Goal: Task Accomplishment & Management: Manage account settings

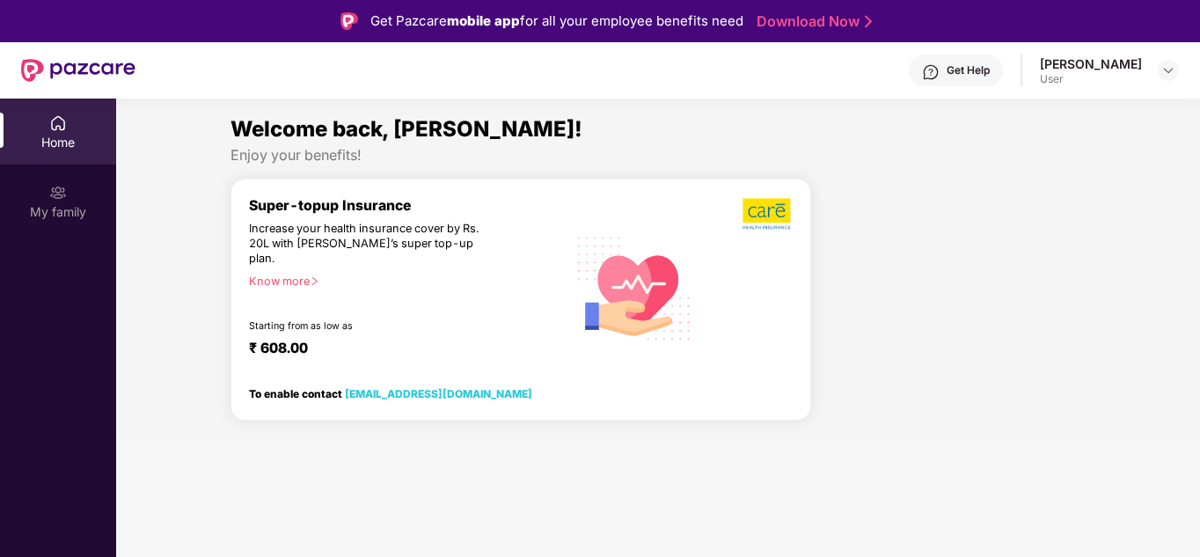
scroll to position [17, 0]
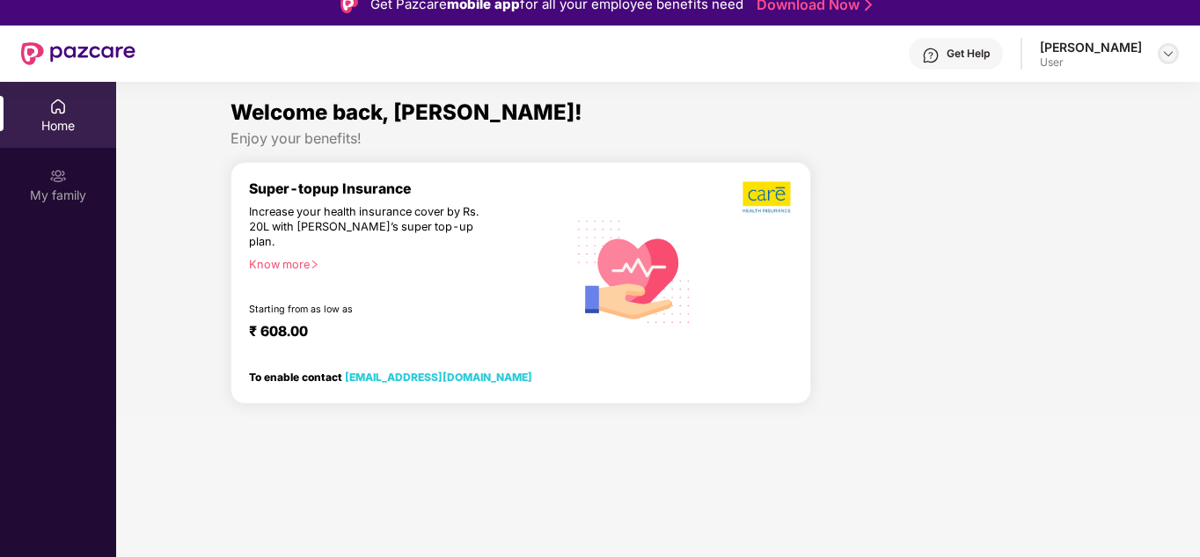
click at [1161, 48] on div at bounding box center [1168, 53] width 21 height 21
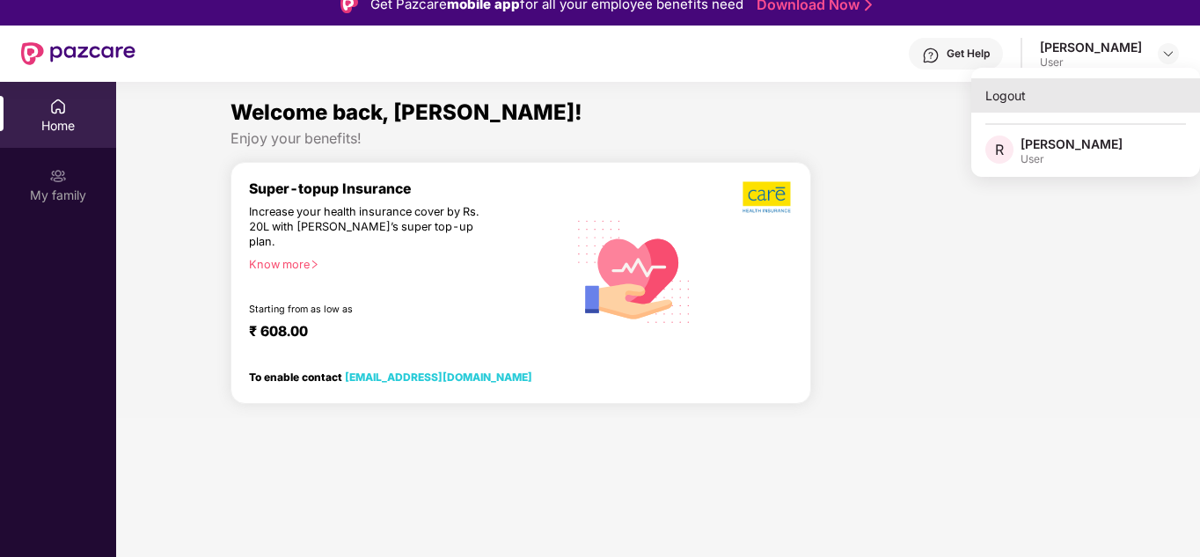
click at [993, 100] on div "Logout" at bounding box center [1086, 95] width 229 height 34
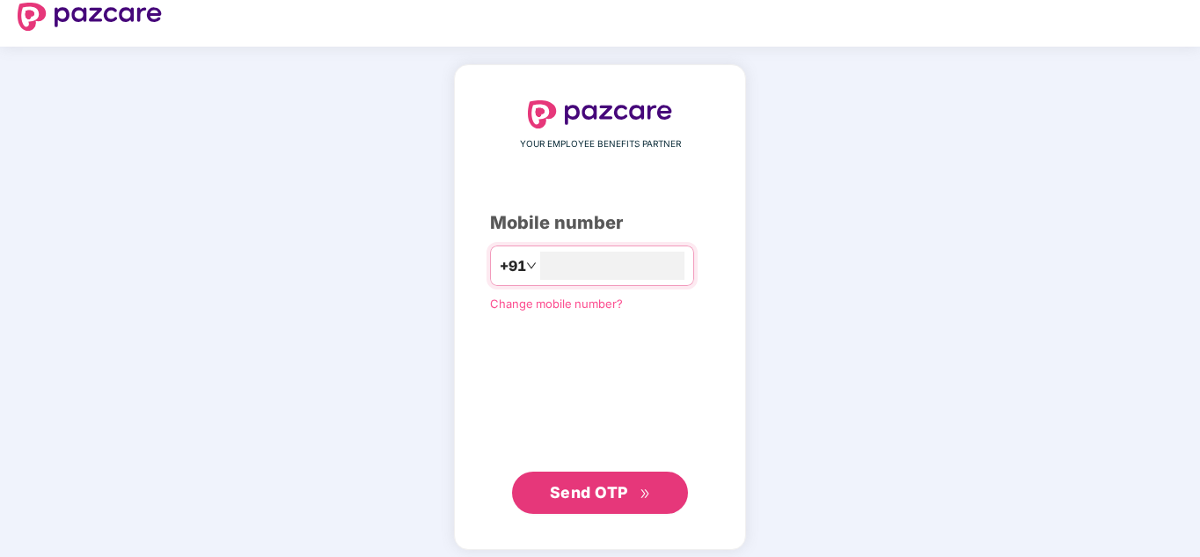
scroll to position [27, 0]
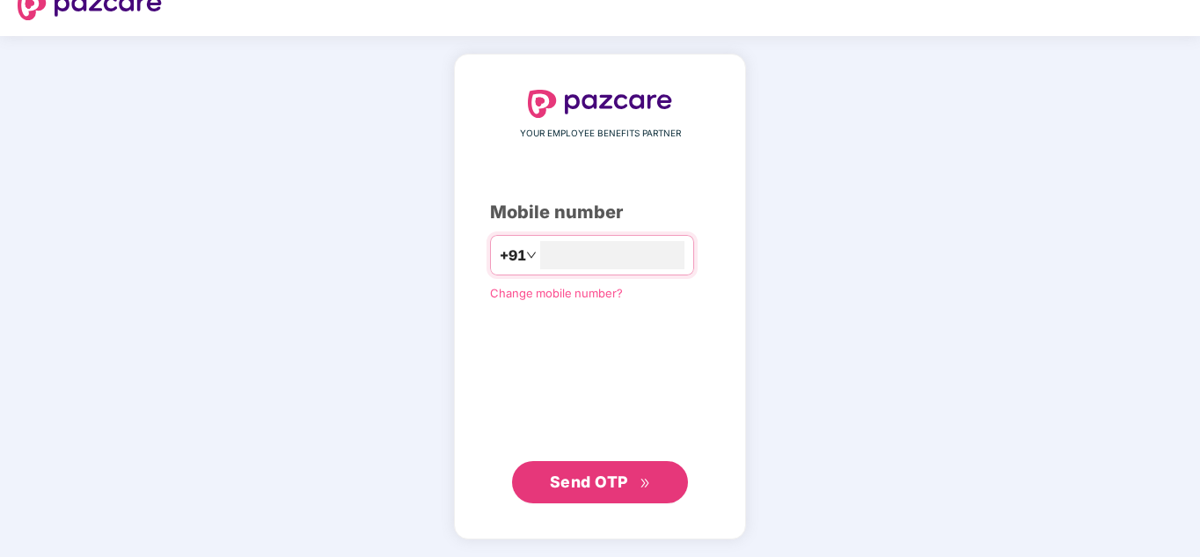
type input "**********"
click at [610, 466] on button "Send OTP" at bounding box center [600, 482] width 176 height 42
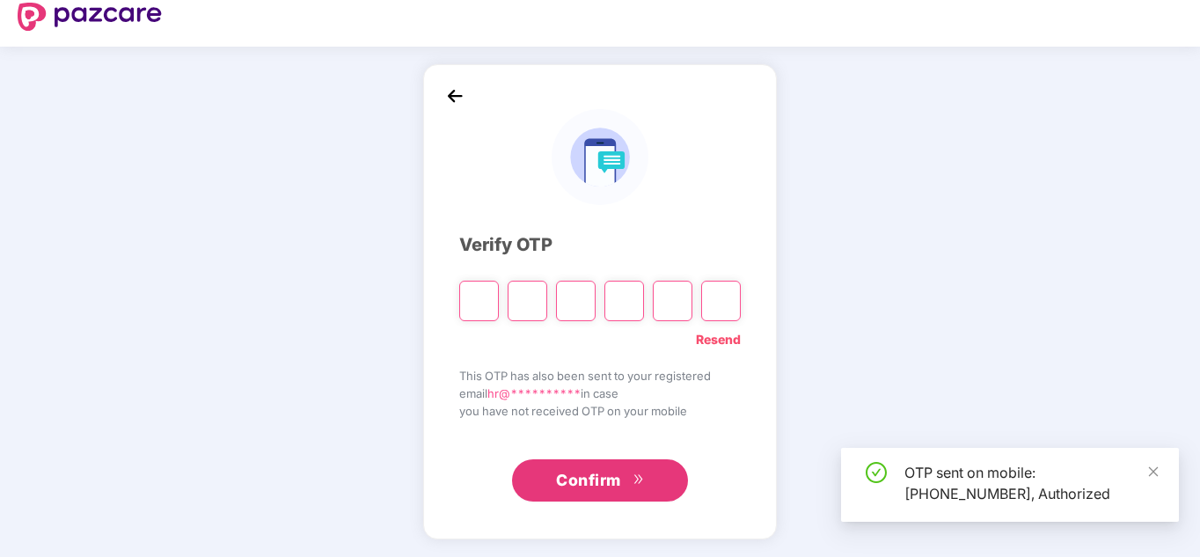
scroll to position [17, 0]
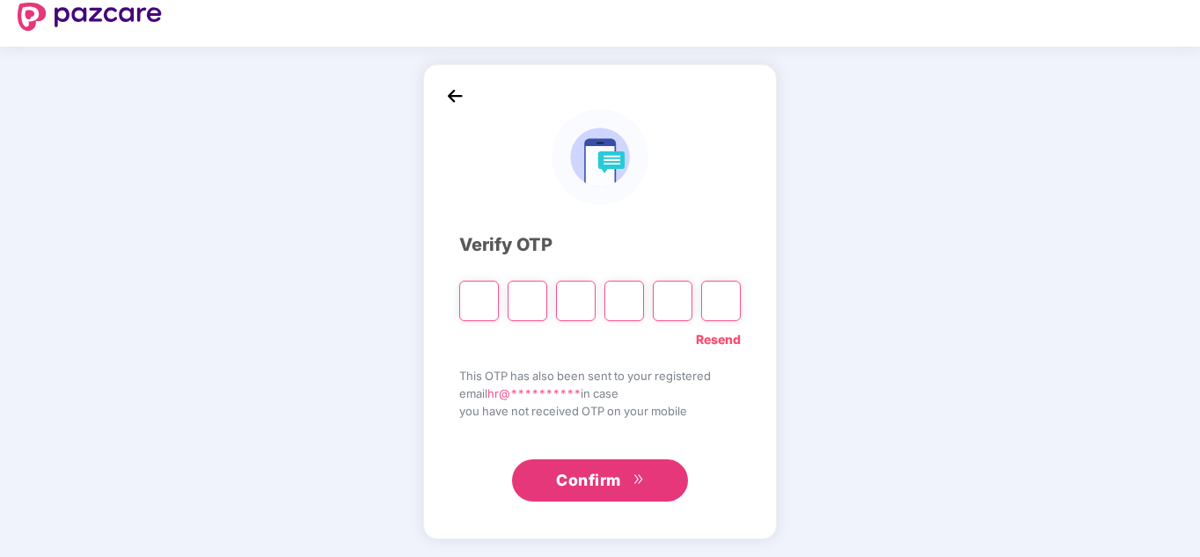
type input "*"
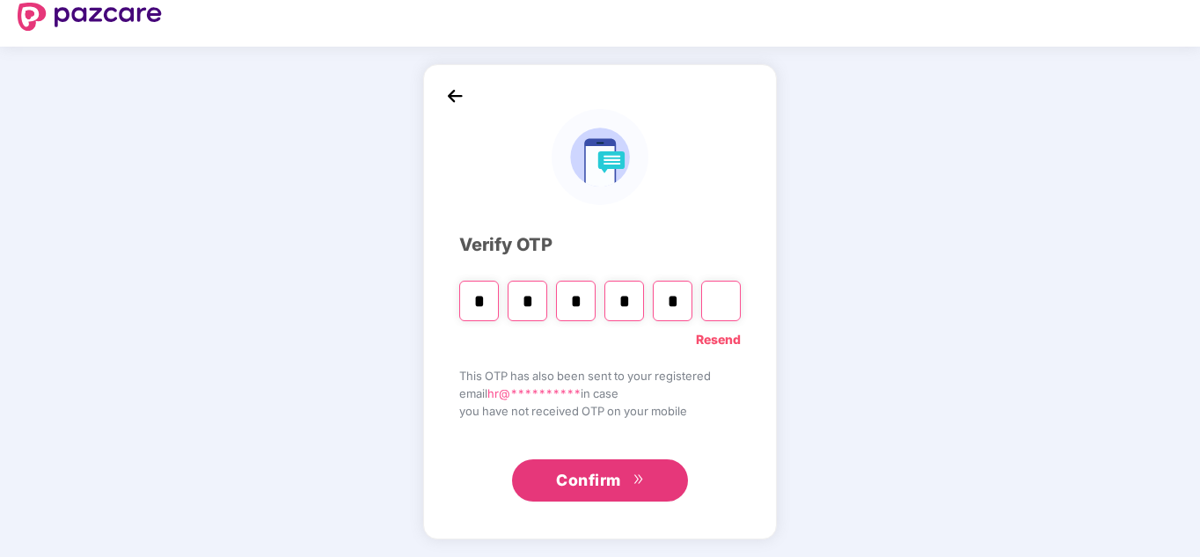
type input "*"
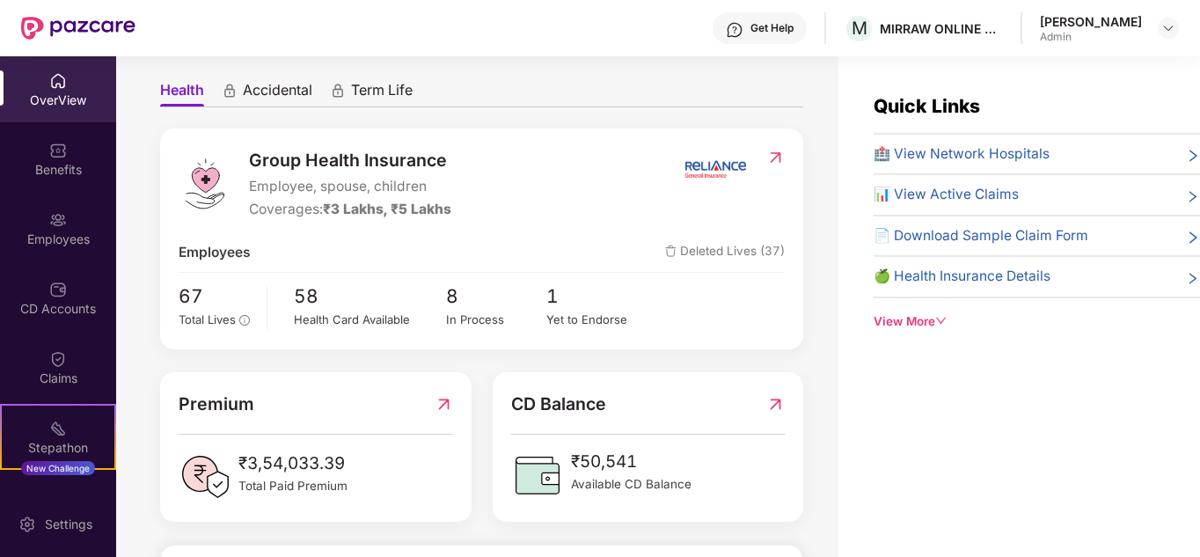
scroll to position [150, 0]
click at [568, 326] on div "Yet to Endorse" at bounding box center [597, 321] width 101 height 18
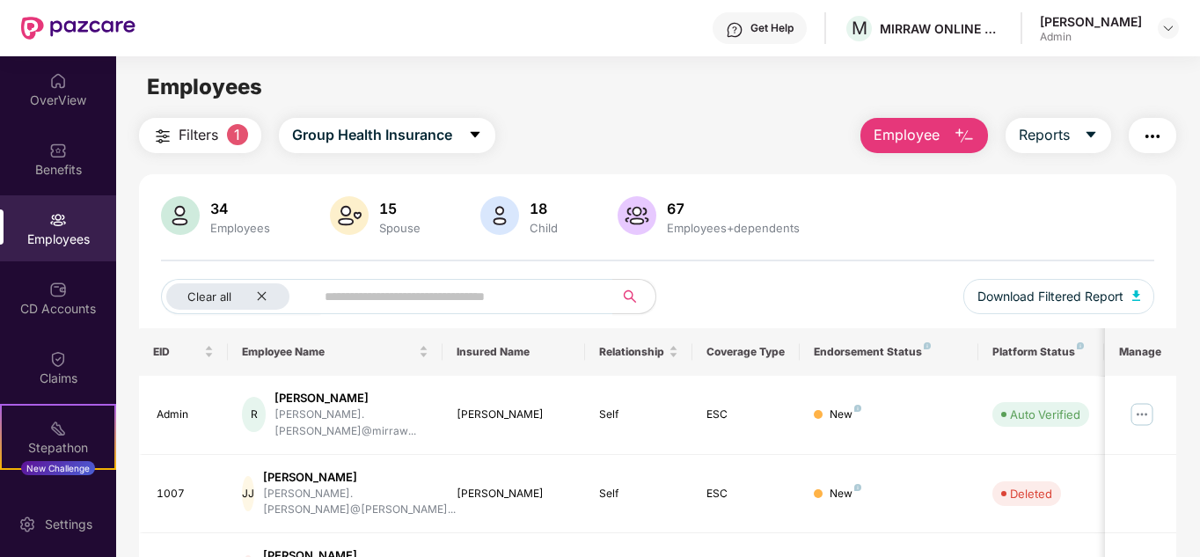
click at [207, 216] on div "34" at bounding box center [240, 209] width 67 height 18
click at [56, 231] on div "Employees" at bounding box center [58, 240] width 116 height 18
click at [664, 225] on div "Employees+dependents" at bounding box center [734, 228] width 140 height 14
click at [1158, 139] on img "button" at bounding box center [1152, 136] width 21 height 21
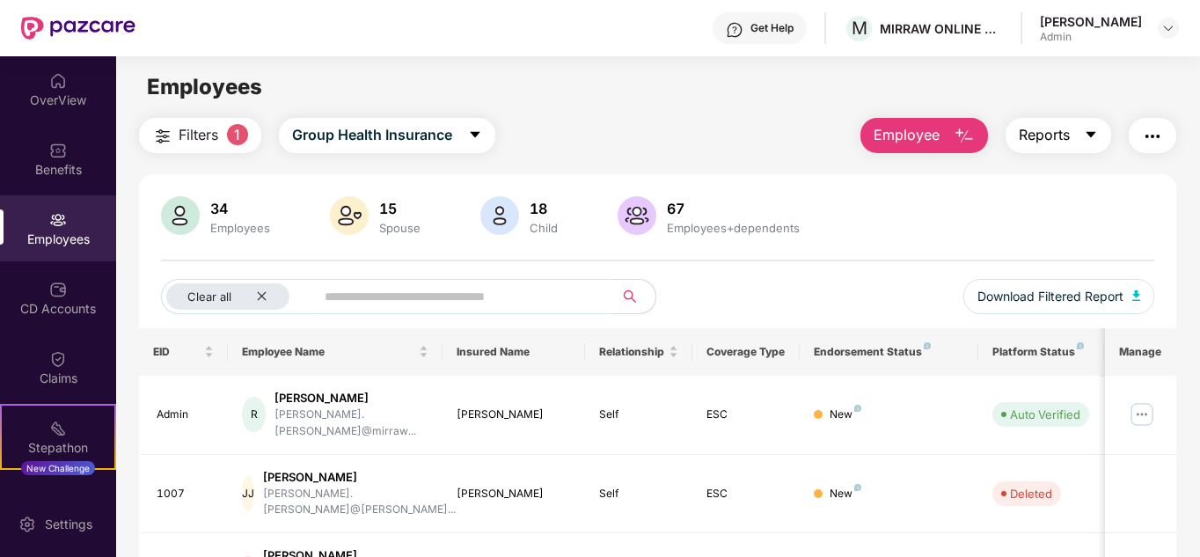
drag, startPoint x: 1079, startPoint y: 116, endPoint x: 1082, endPoint y: 135, distance: 18.7
click at [1082, 135] on main "Employees Filters 1 Group Health Insurance Employee Reports 34 Employees 15 Spo…" at bounding box center [657, 334] width 1083 height 557
click at [1082, 135] on button "Reports" at bounding box center [1059, 135] width 106 height 35
click at [642, 126] on div "Filters 1 Group Health Insurance Employee Reports" at bounding box center [658, 135] width 1038 height 35
click at [324, 125] on span "Group Health Insurance" at bounding box center [372, 135] width 160 height 22
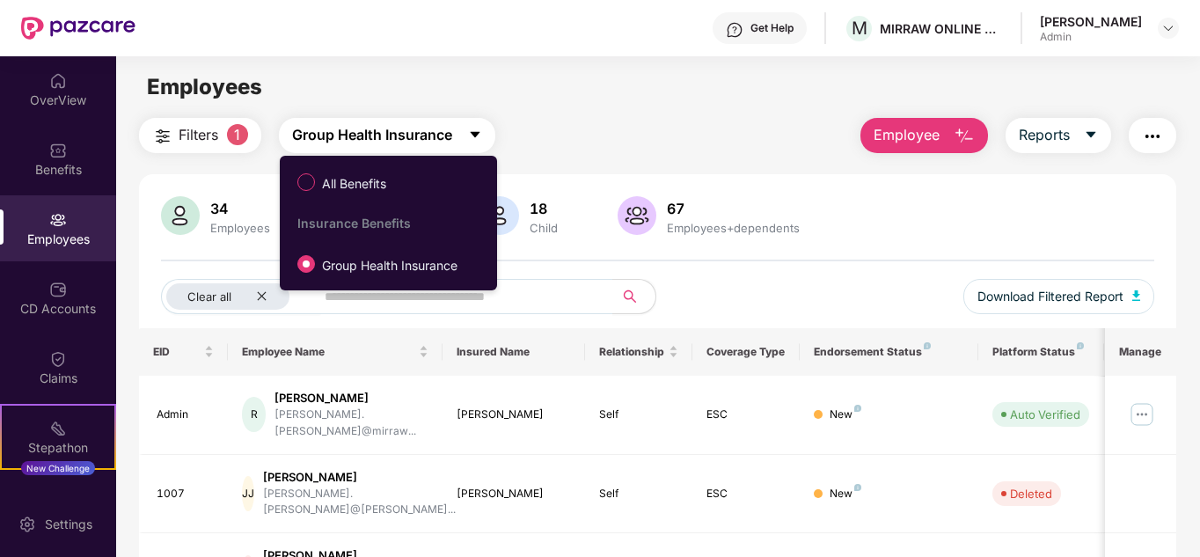
click at [324, 125] on span "Group Health Insurance" at bounding box center [372, 135] width 160 height 22
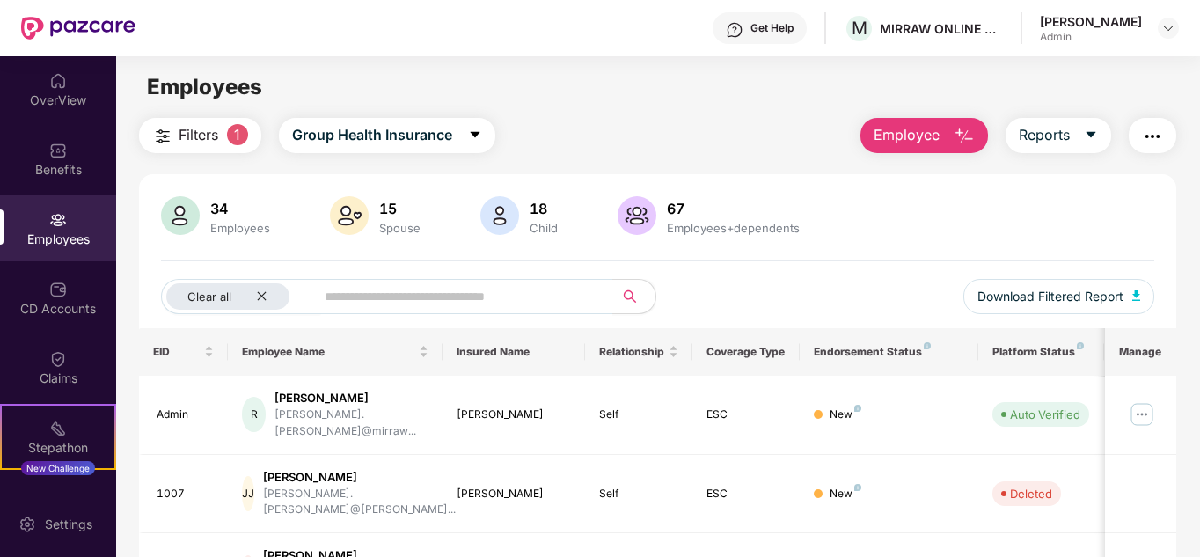
drag, startPoint x: 180, startPoint y: 106, endPoint x: 194, endPoint y: 136, distance: 32.3
click at [194, 136] on main "Employees Filters 1 Group Health Insurance Employee Reports 34 Employees 15 Spo…" at bounding box center [657, 334] width 1083 height 557
click at [194, 136] on span "Filters" at bounding box center [199, 135] width 40 height 22
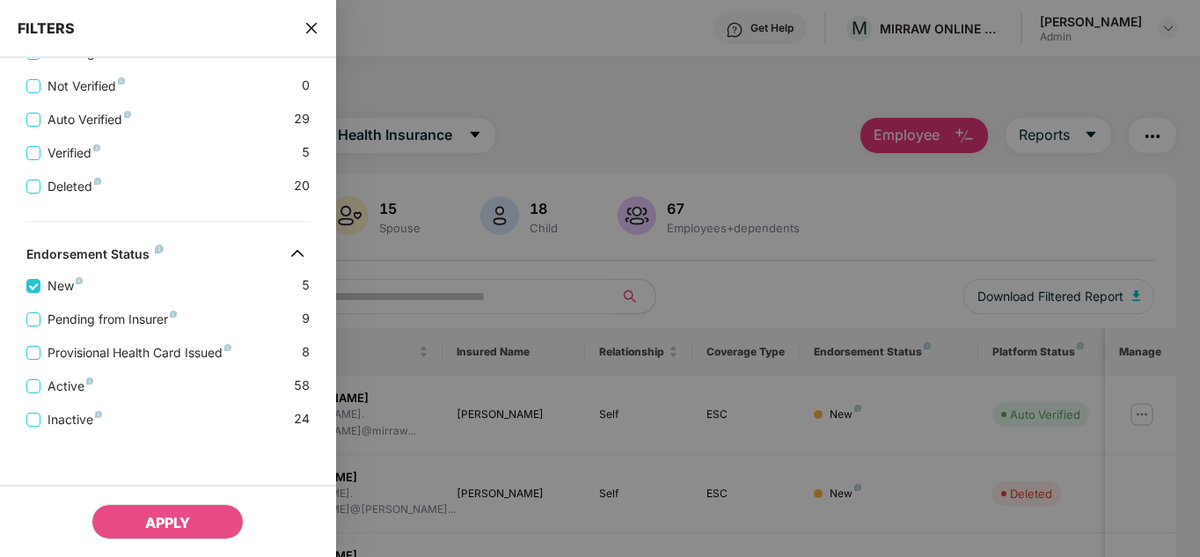
scroll to position [494, 0]
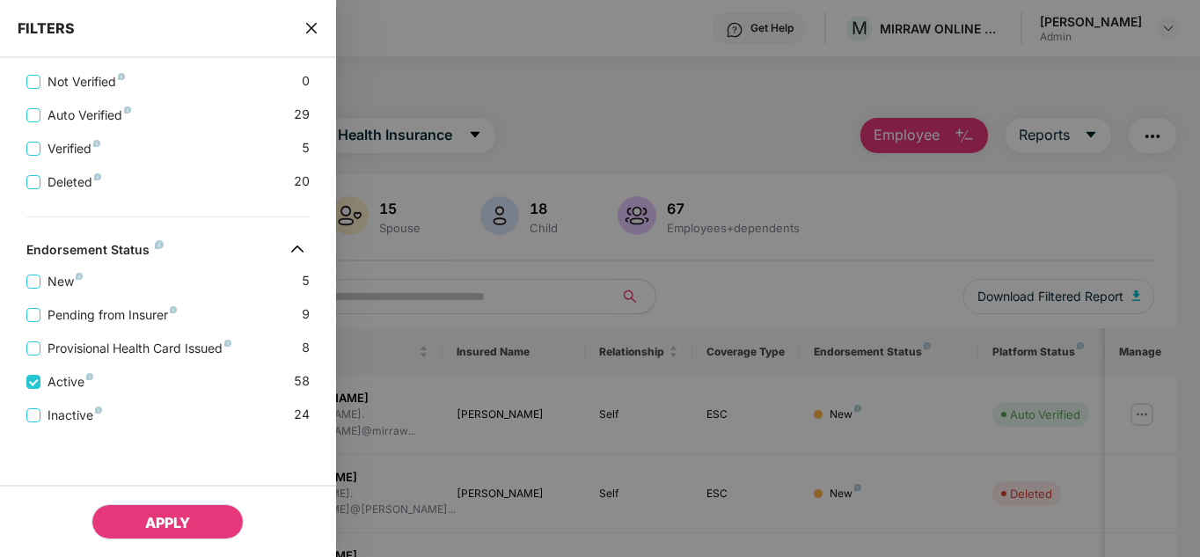
click at [113, 517] on button "APPLY" at bounding box center [168, 521] width 152 height 35
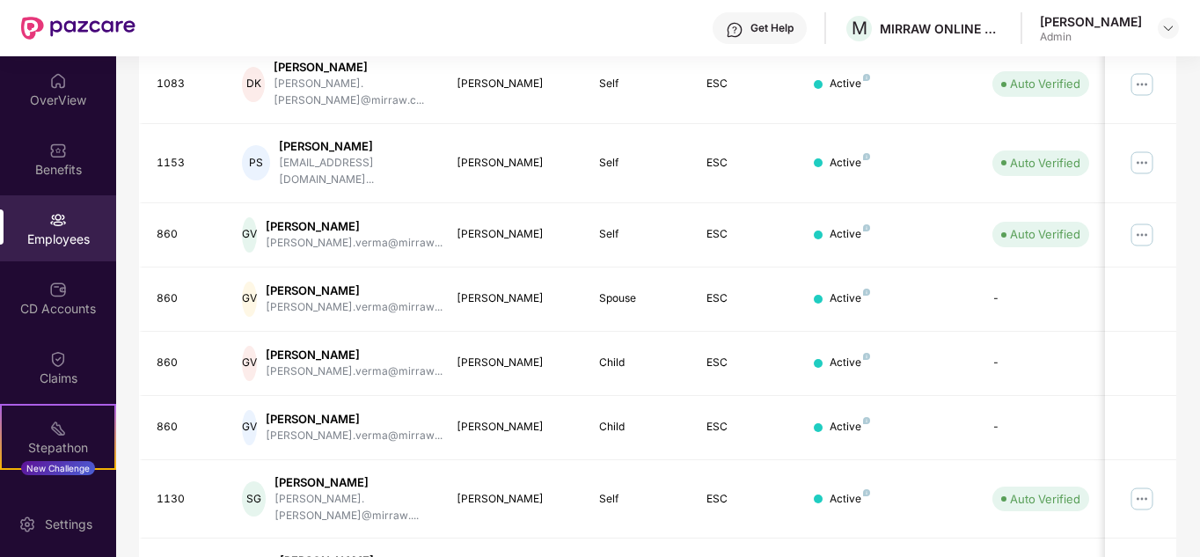
scroll to position [569, 0]
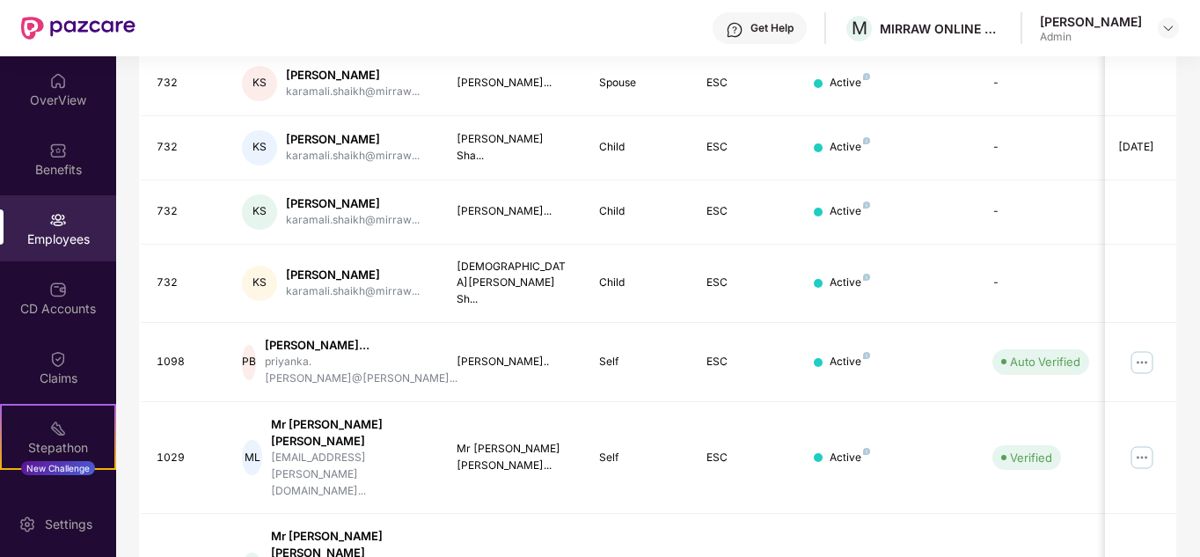
scroll to position [525, 0]
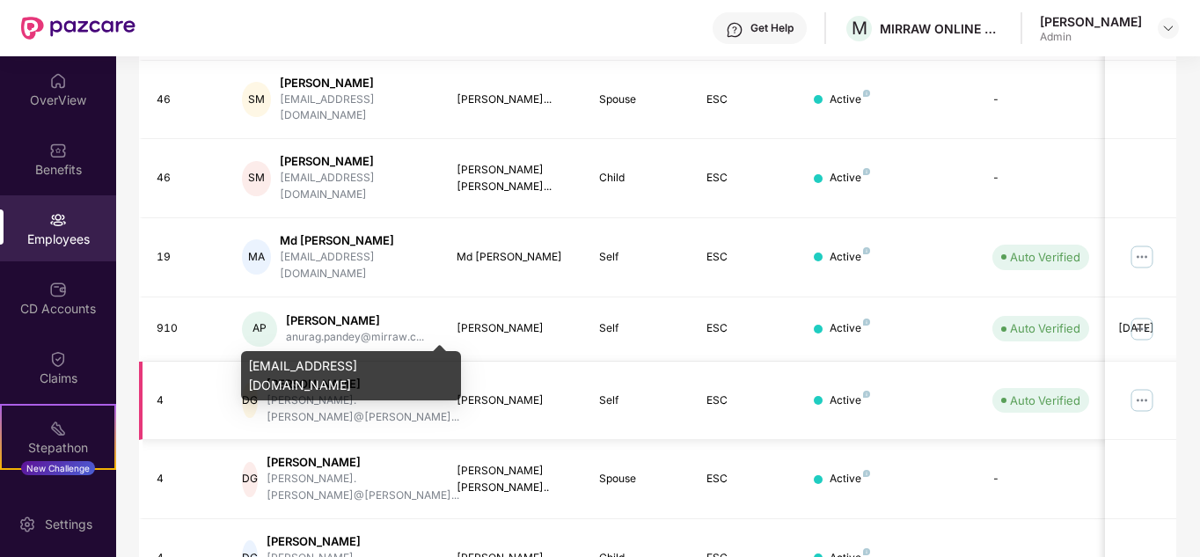
scroll to position [396, 0]
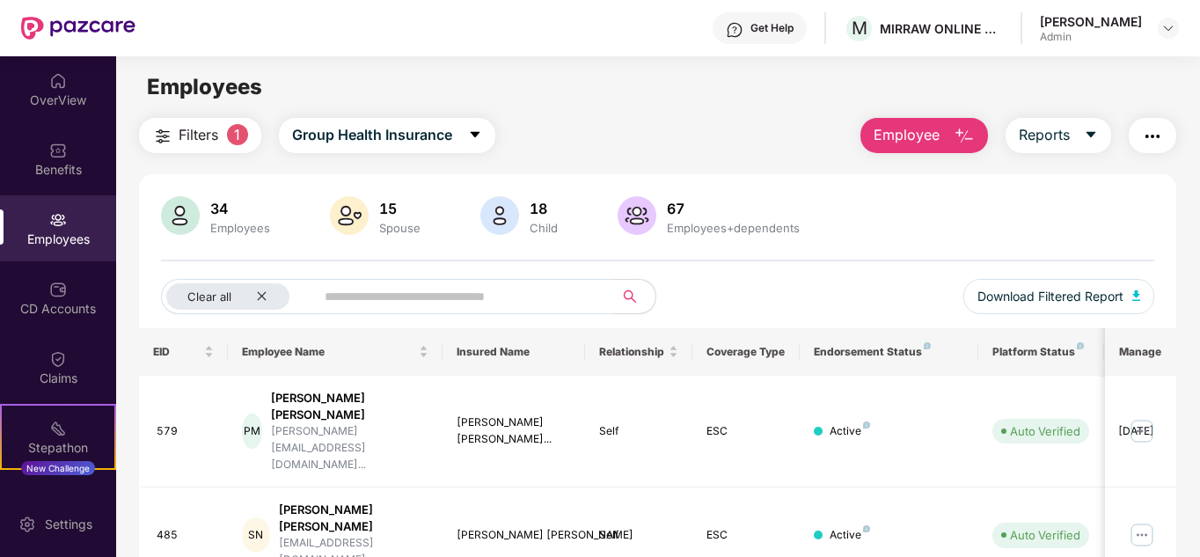
scroll to position [27, 0]
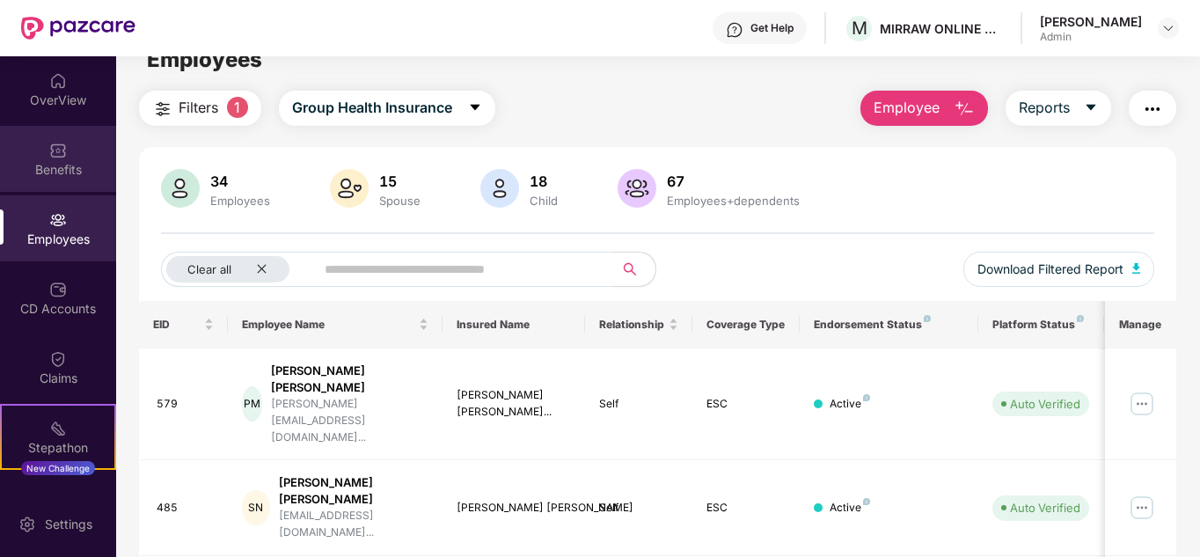
click at [0, 165] on div "Benefits" at bounding box center [58, 170] width 116 height 18
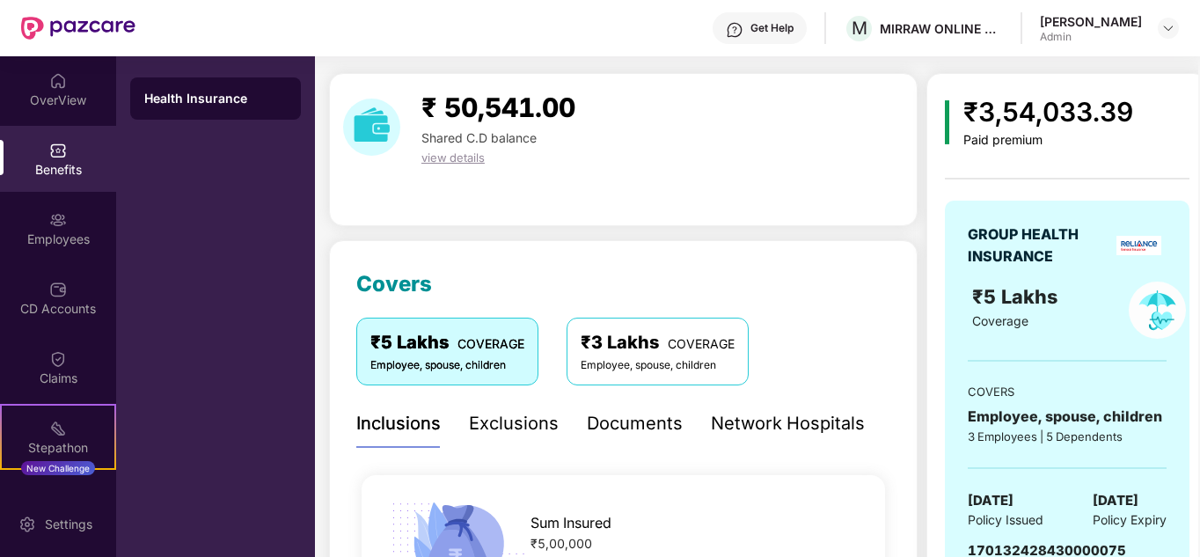
scroll to position [46, 0]
